Goal: Task Accomplishment & Management: Use online tool/utility

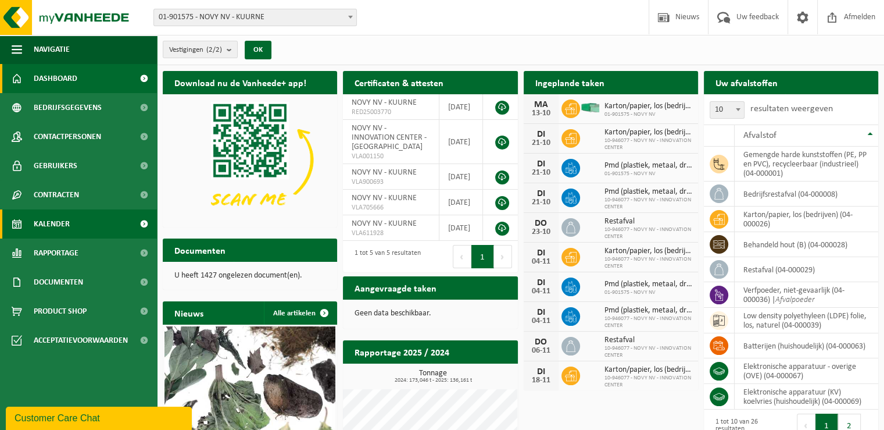
drag, startPoint x: 53, startPoint y: 221, endPoint x: 60, endPoint y: 219, distance: 6.8
click at [54, 221] on span "Kalender" at bounding box center [52, 223] width 36 height 29
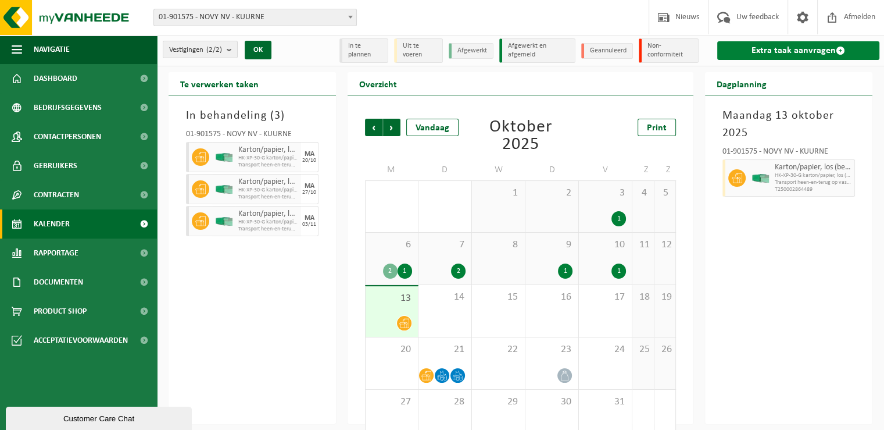
click at [800, 48] on link "Extra taak aanvragen" at bounding box center [798, 50] width 162 height 19
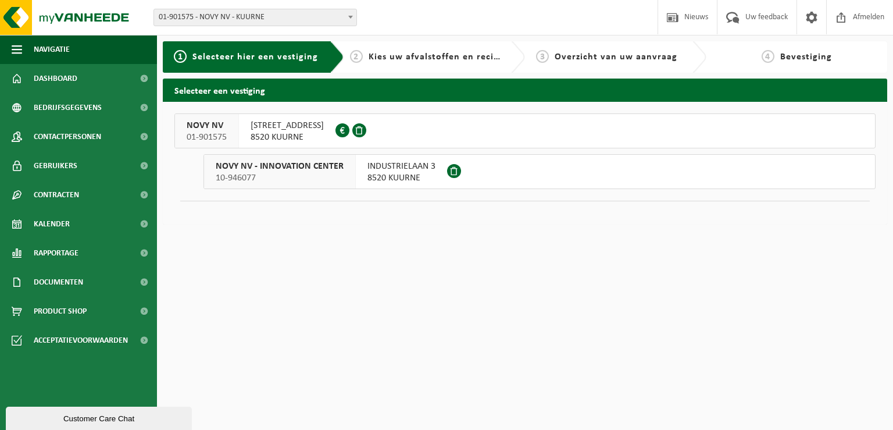
click at [259, 127] on span "NOORDLAAN 6" at bounding box center [287, 126] width 73 height 12
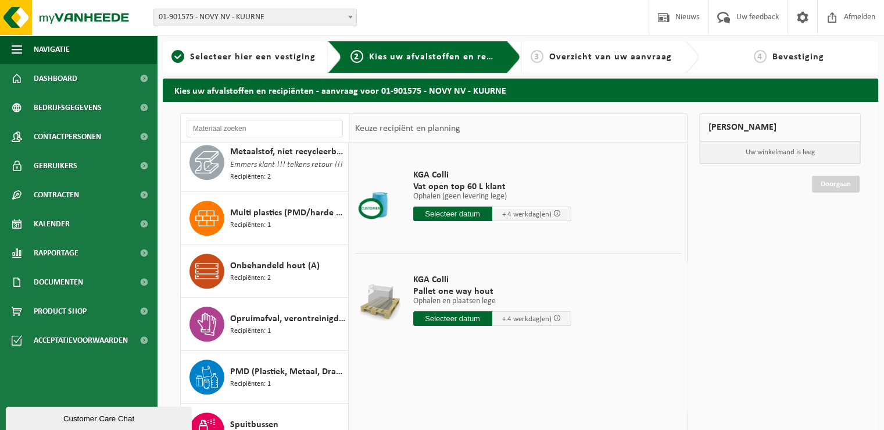
scroll to position [698, 0]
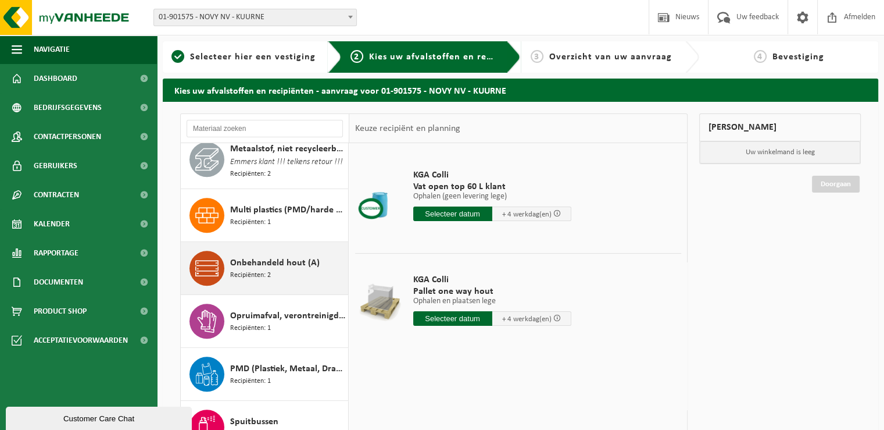
click at [297, 270] on span "Onbehandeld hout (A)" at bounding box center [275, 263] width 90 height 14
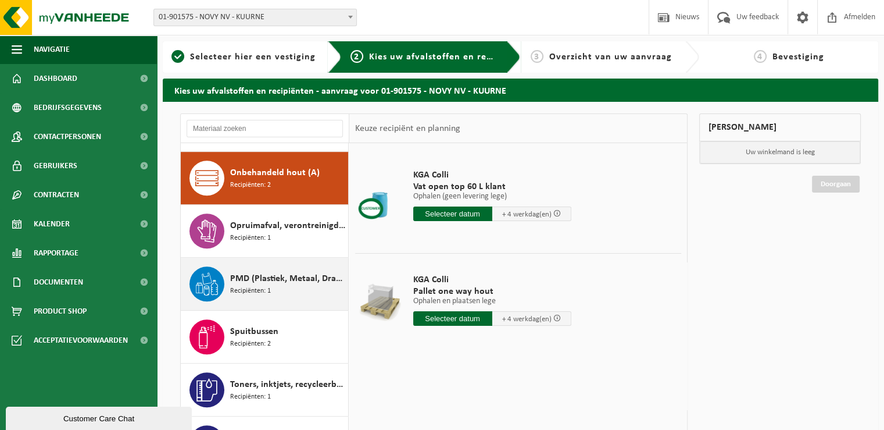
scroll to position [804, 0]
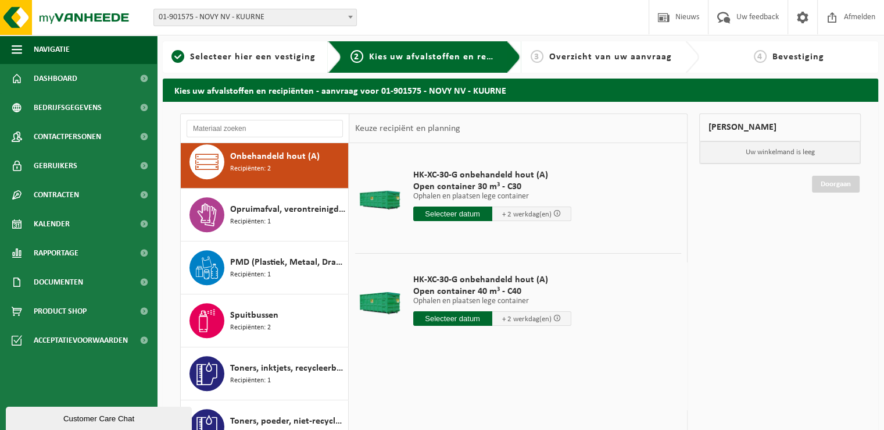
click at [446, 319] on input "text" at bounding box center [452, 318] width 79 height 15
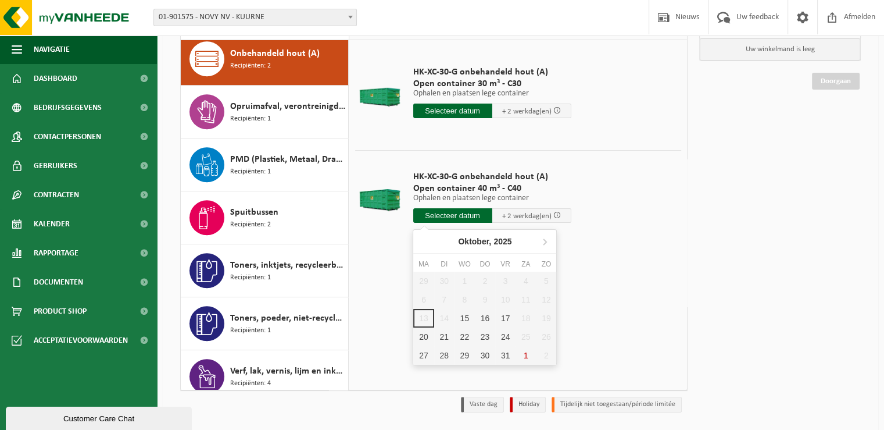
scroll to position [116, 0]
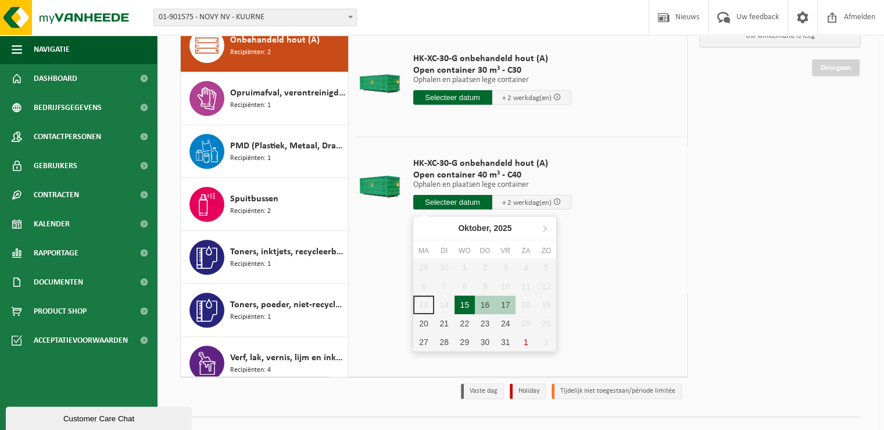
click at [470, 303] on div "15" at bounding box center [465, 304] width 20 height 19
type input "Van 2025-10-15"
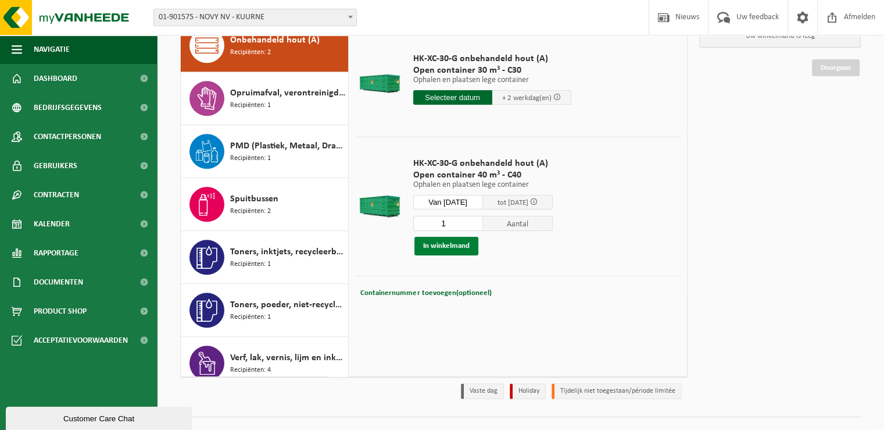
click at [438, 244] on button "In winkelmand" at bounding box center [447, 246] width 64 height 19
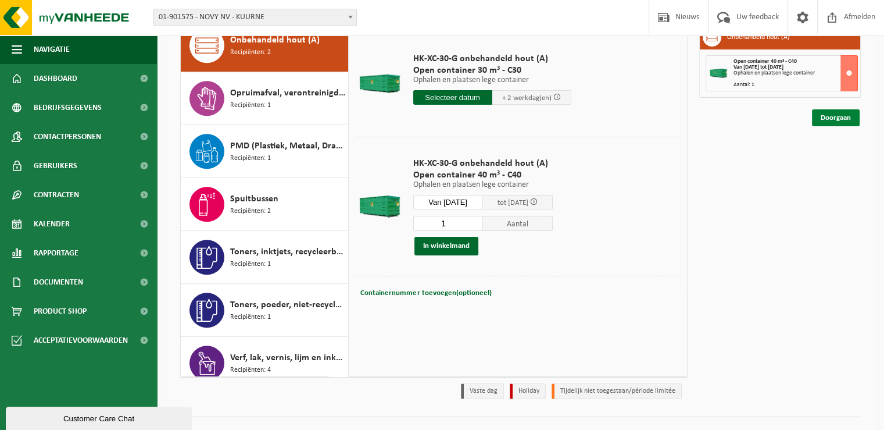
click at [831, 119] on link "Doorgaan" at bounding box center [836, 117] width 48 height 17
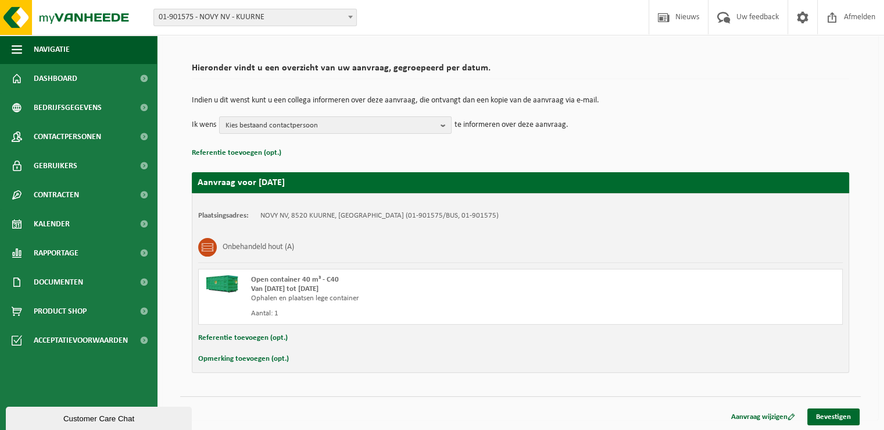
scroll to position [68, 0]
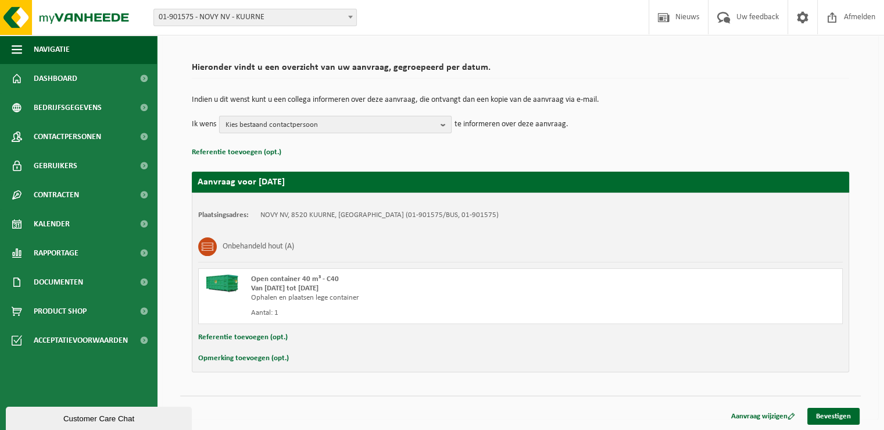
click at [430, 122] on span "Kies bestaand contactpersoon" at bounding box center [331, 124] width 210 height 17
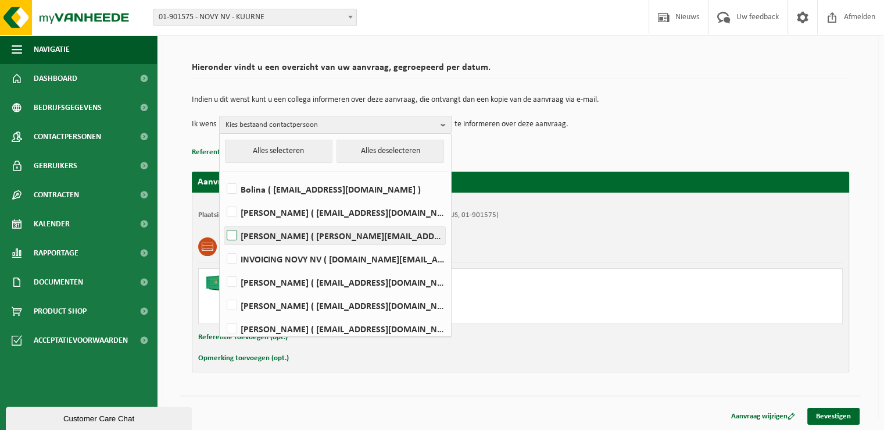
click at [302, 239] on label "[PERSON_NAME] ( [PERSON_NAME][EMAIL_ADDRESS][DOMAIN_NAME] )" at bounding box center [334, 235] width 221 height 17
click at [223, 221] on input "[PERSON_NAME] ( [PERSON_NAME][EMAIL_ADDRESS][DOMAIN_NAME] )" at bounding box center [222, 220] width 1 height 1
checkbox input "true"
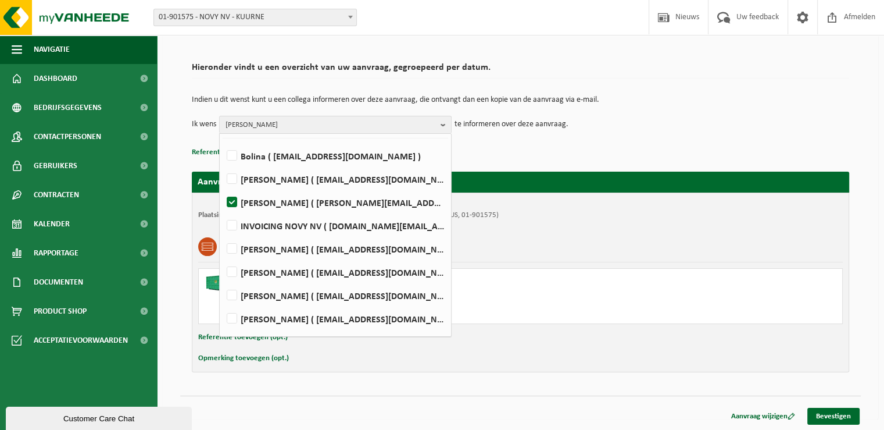
scroll to position [52, 0]
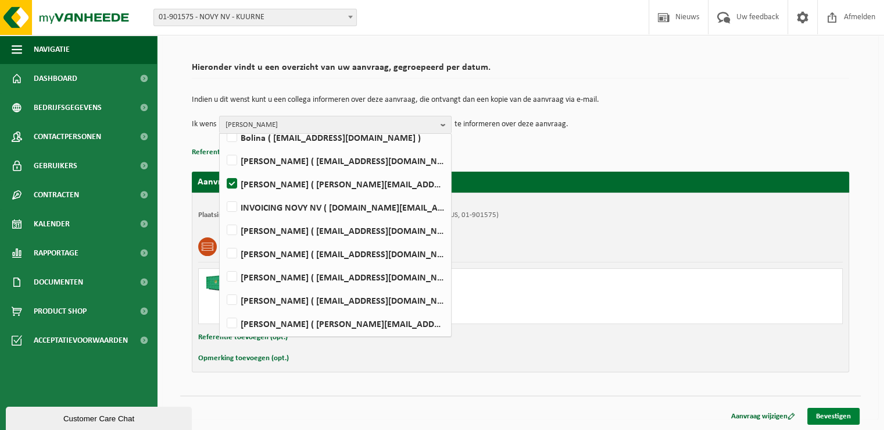
click at [839, 413] on link "Bevestigen" at bounding box center [834, 416] width 52 height 17
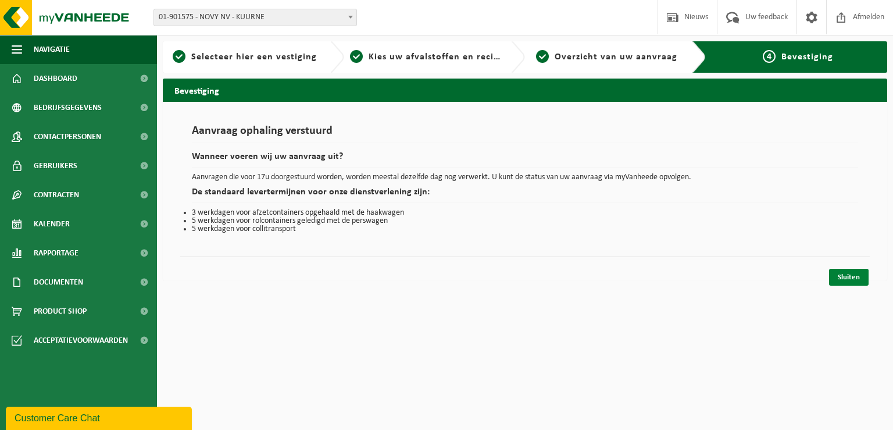
click at [848, 276] on link "Sluiten" at bounding box center [849, 277] width 40 height 17
